Goal: Task Accomplishment & Management: Manage account settings

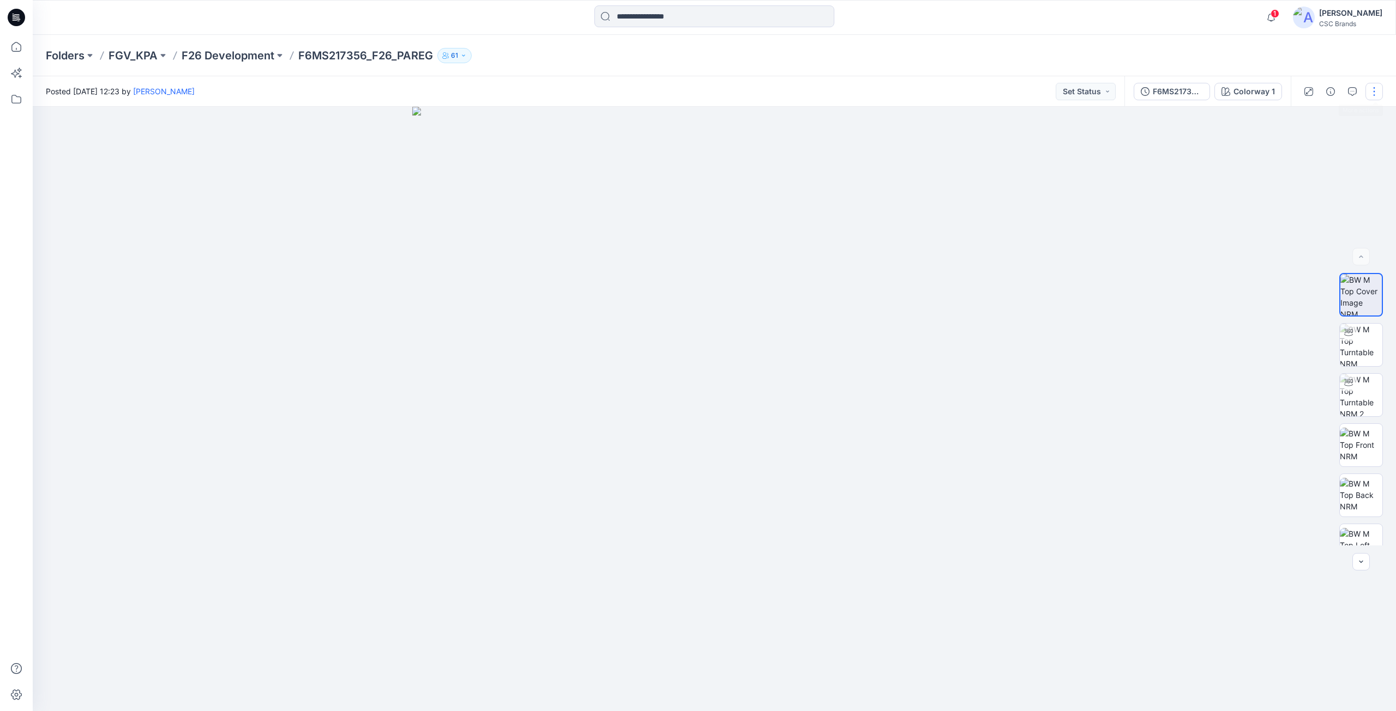
click at [1372, 90] on button "button" at bounding box center [1373, 91] width 17 height 17
click at [1307, 142] on p "Edit" at bounding box center [1304, 147] width 14 height 11
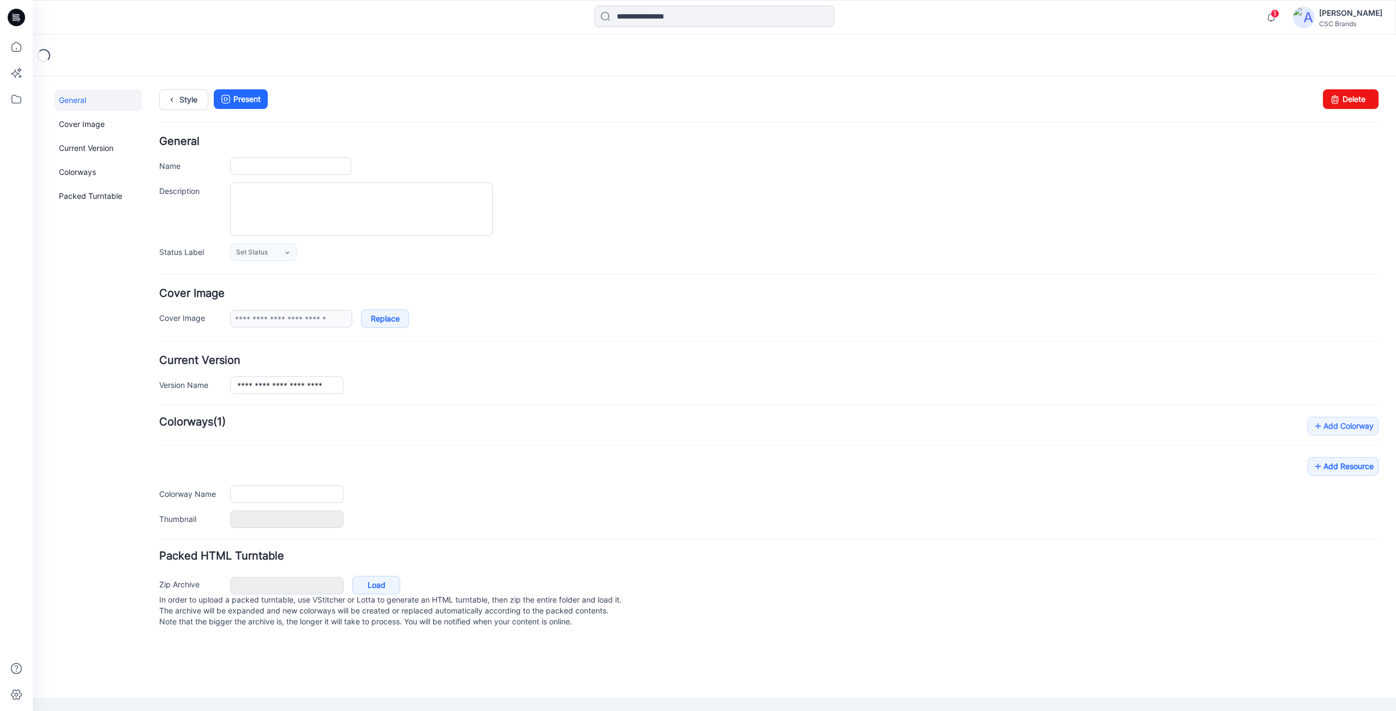
type input "**********"
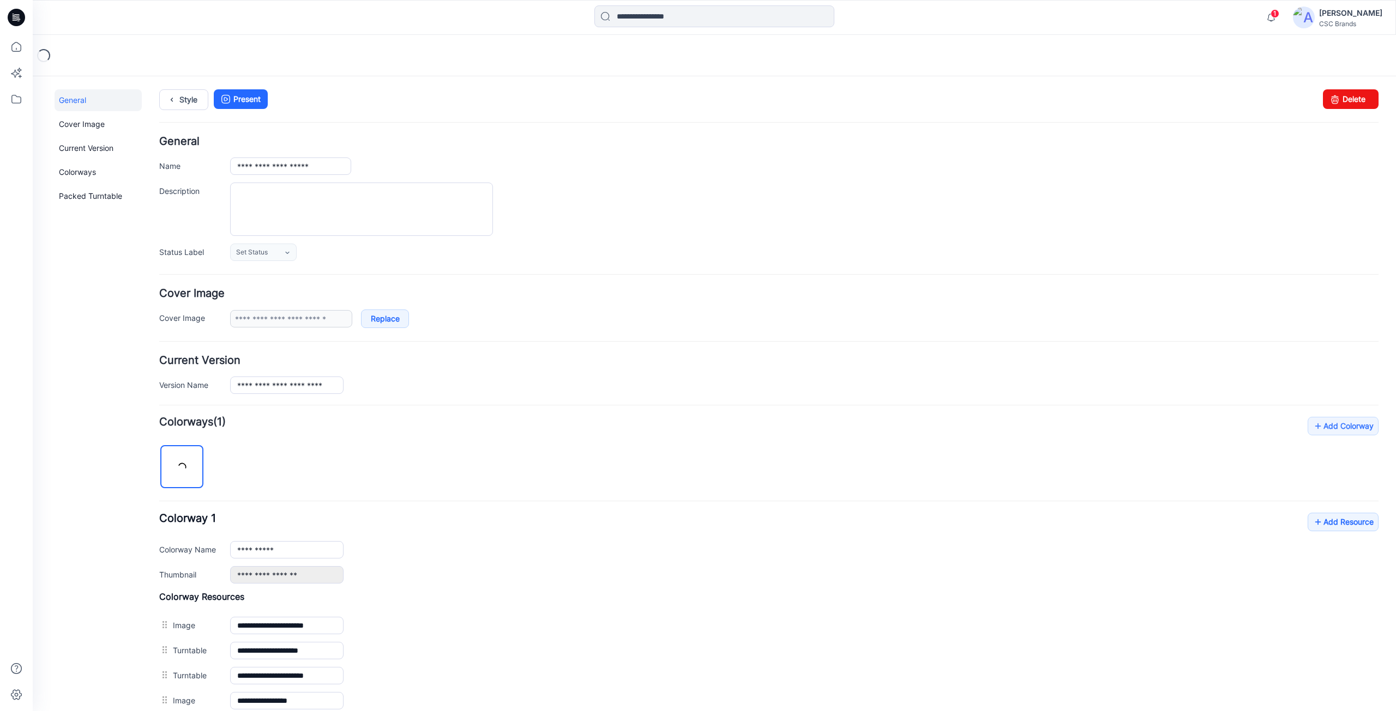
click at [265, 262] on form "**********" at bounding box center [768, 526] width 1219 height 781
click at [264, 256] on span "Set Status" at bounding box center [252, 252] width 32 height 11
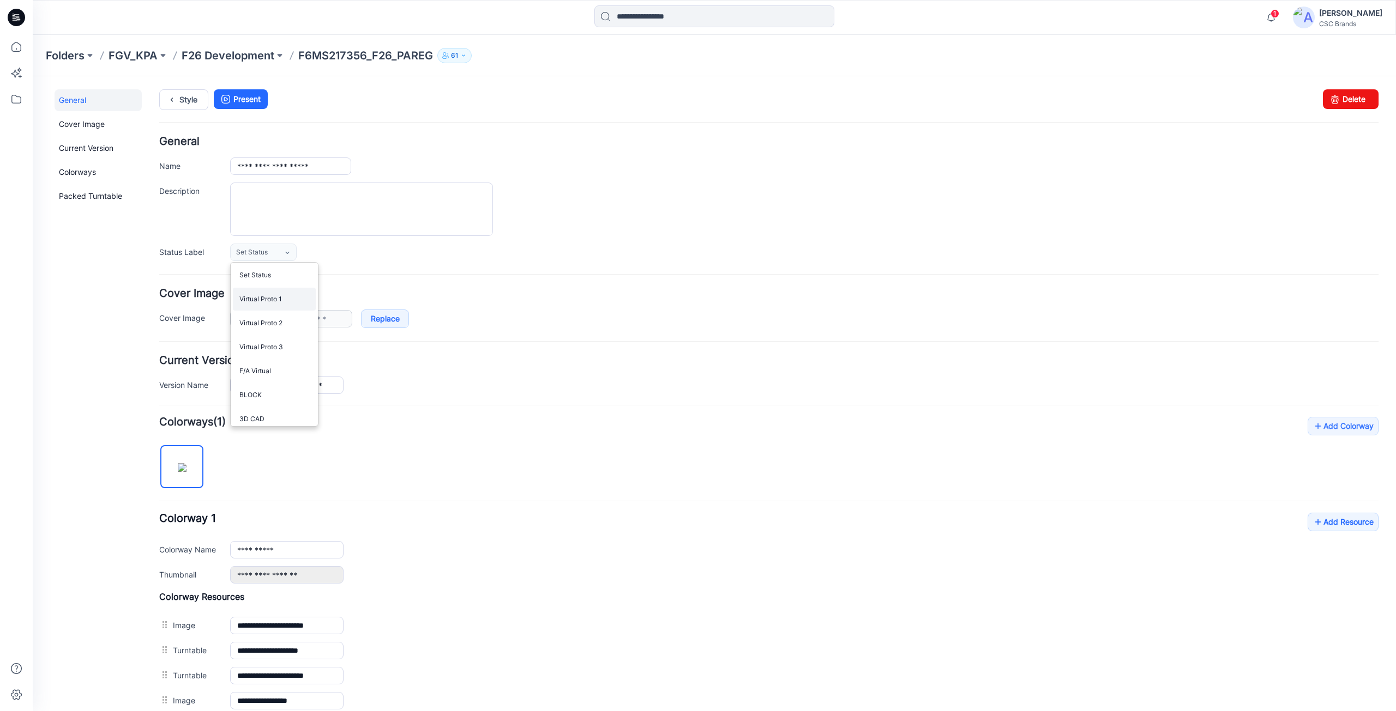
click at [263, 299] on link "Virtual Proto 1" at bounding box center [274, 299] width 83 height 23
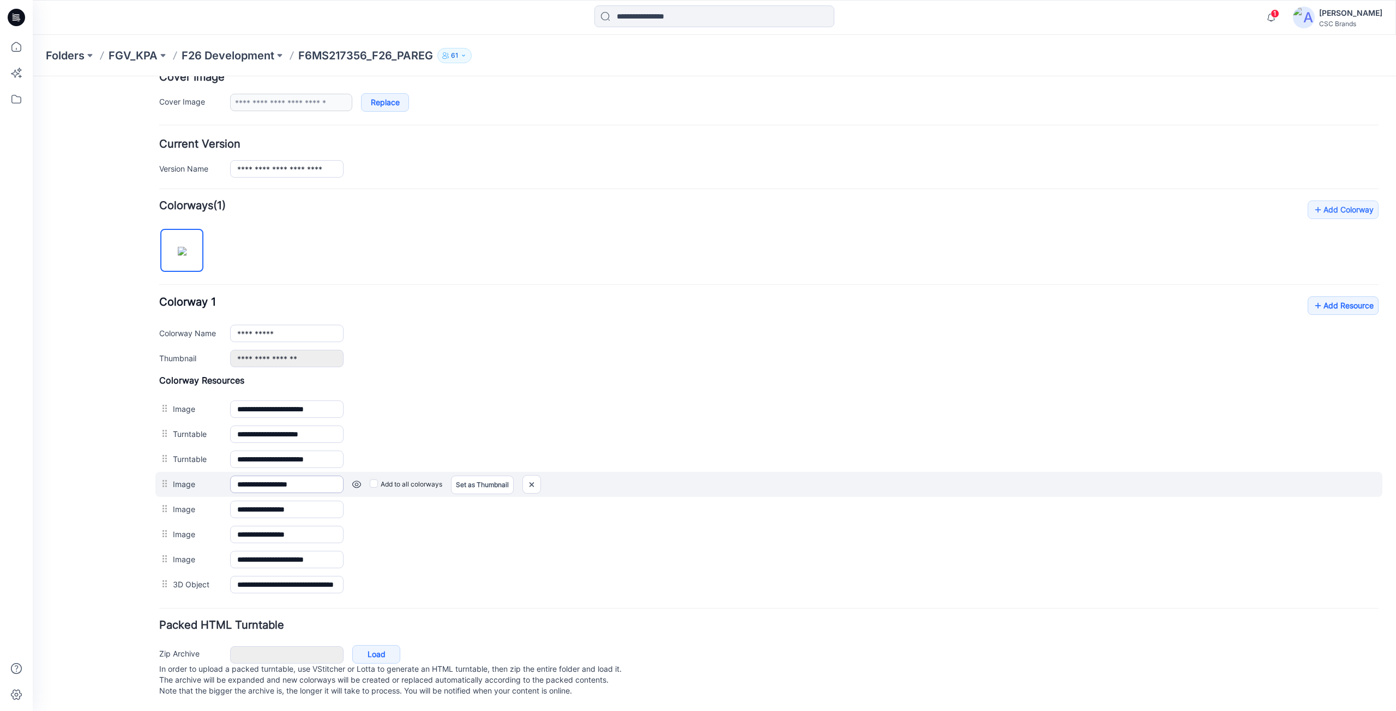
scroll to position [227, 0]
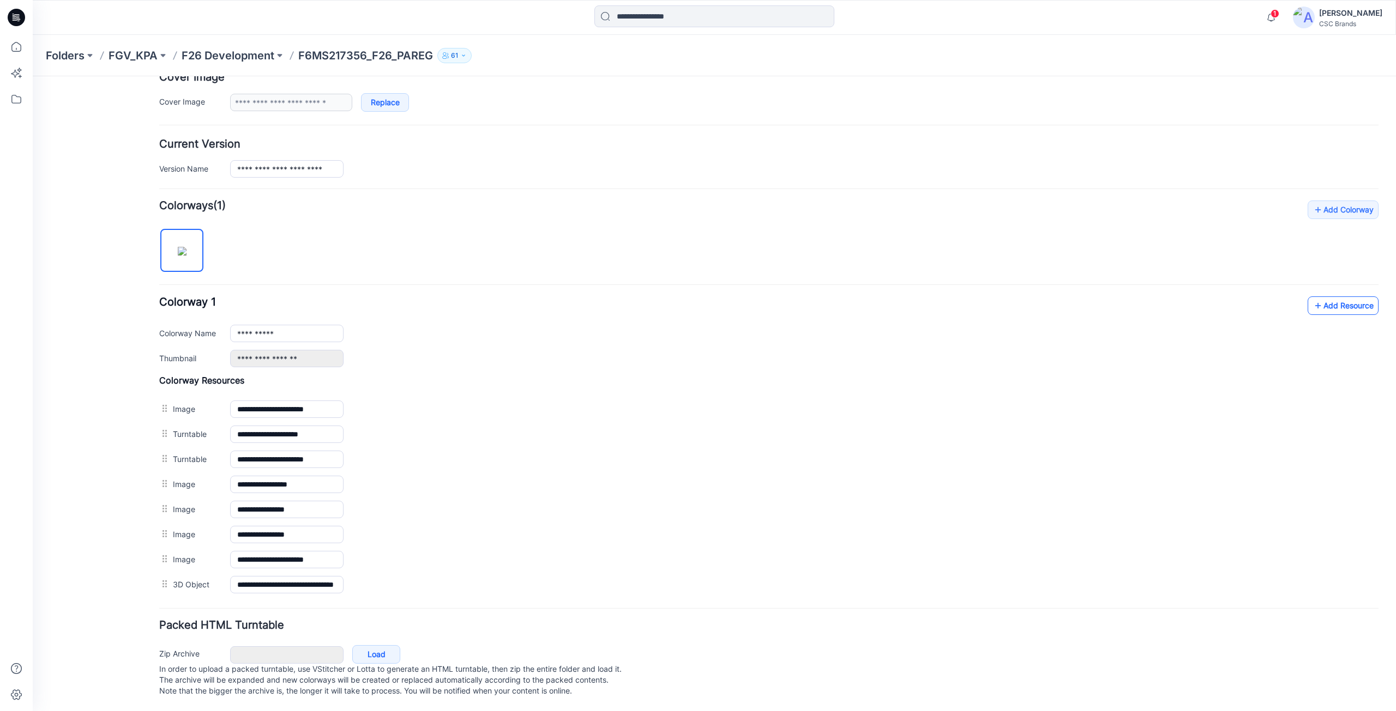
click at [1351, 298] on link "Add Resource" at bounding box center [1342, 306] width 71 height 19
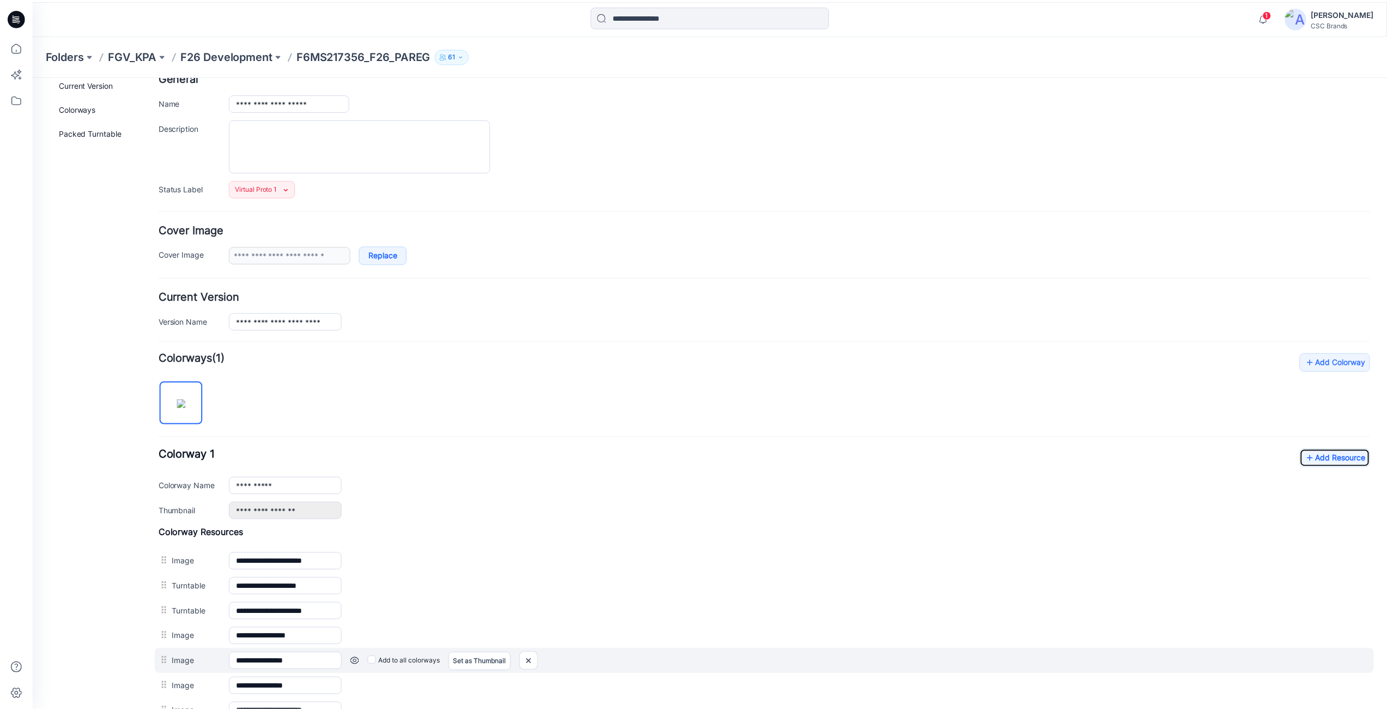
scroll to position [218, 0]
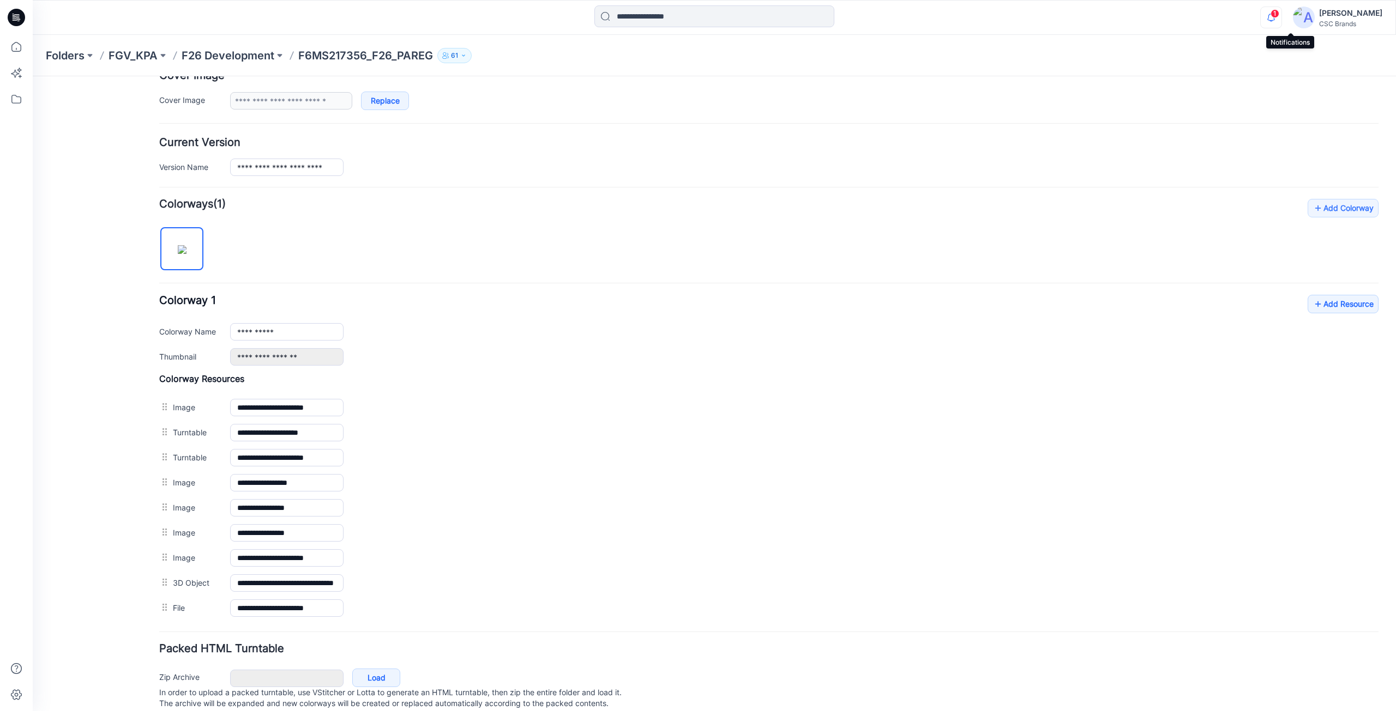
click at [1275, 19] on icon "button" at bounding box center [1271, 17] width 8 height 7
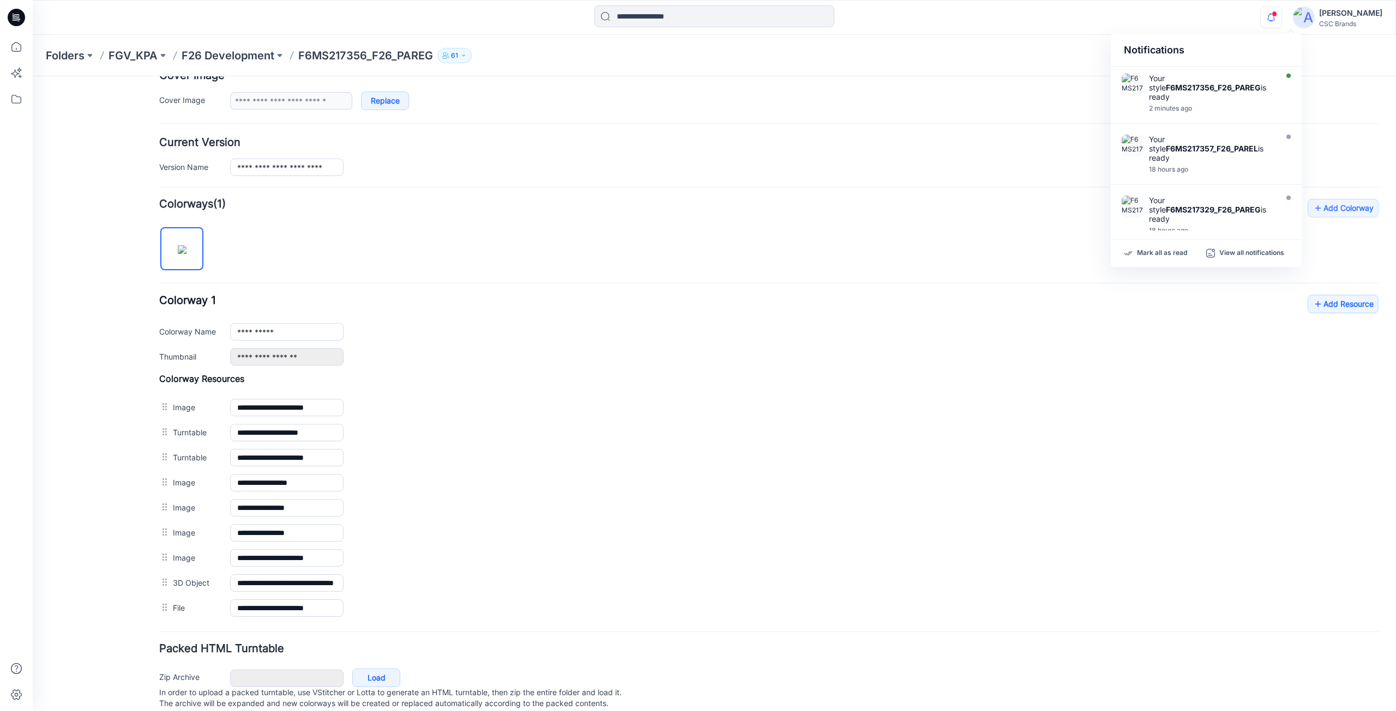
click at [985, 63] on div "Folders FGV_KPA F26 Development F6MS217356_F26_PAREG 61" at bounding box center [672, 55] width 1252 height 15
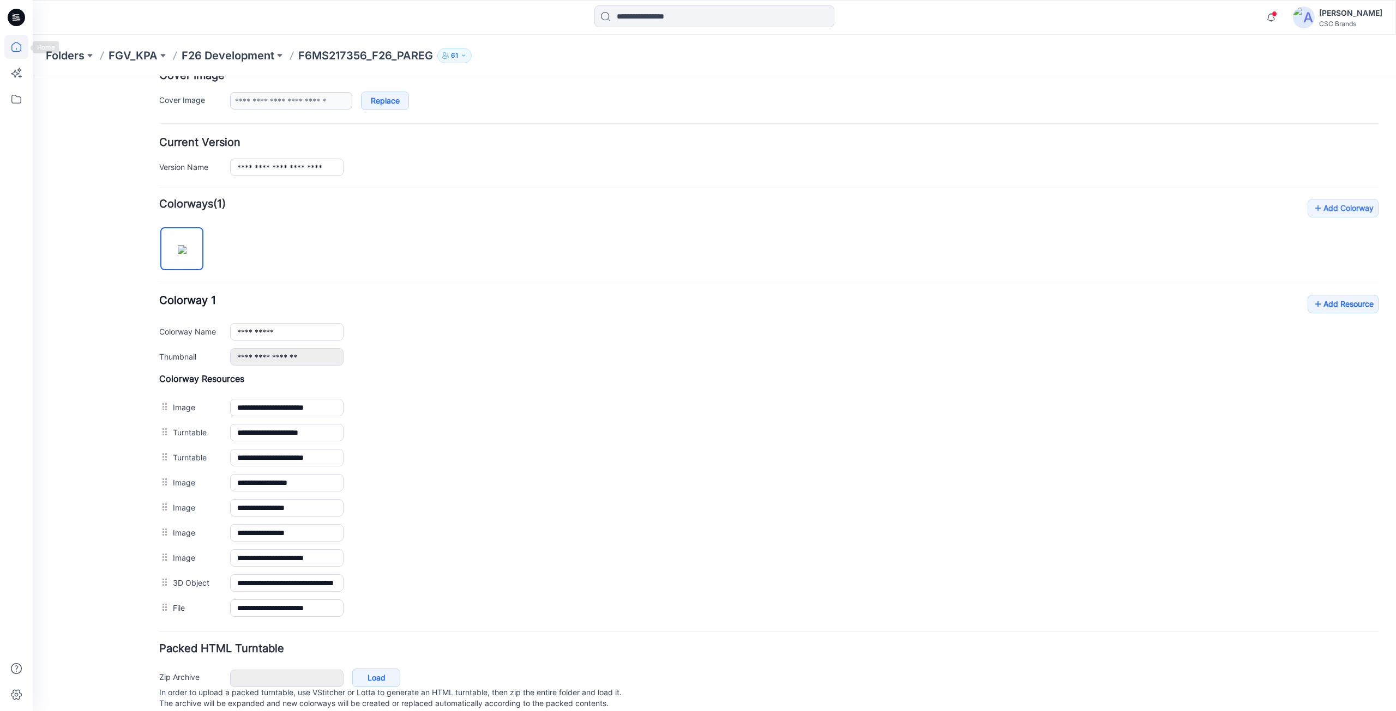
click at [14, 44] on icon at bounding box center [16, 47] width 24 height 24
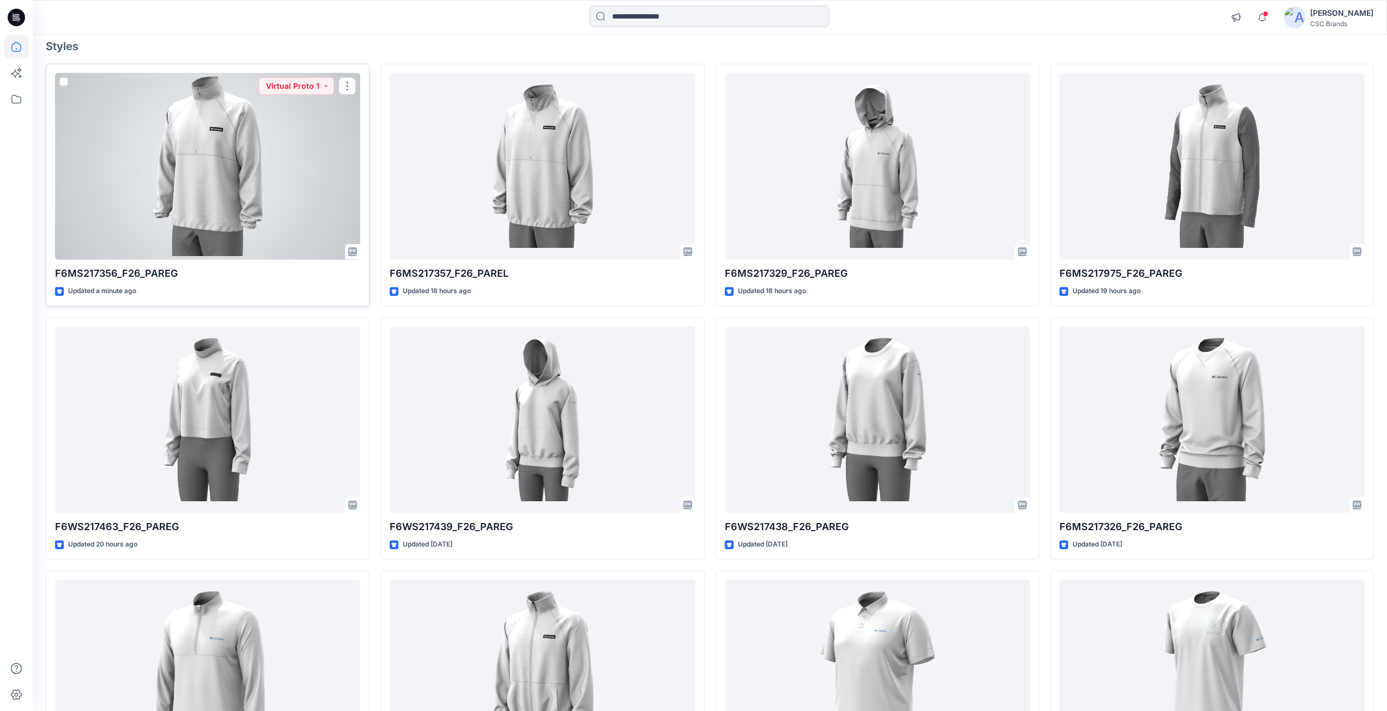
scroll to position [55, 0]
